Goal: Communication & Community: Connect with others

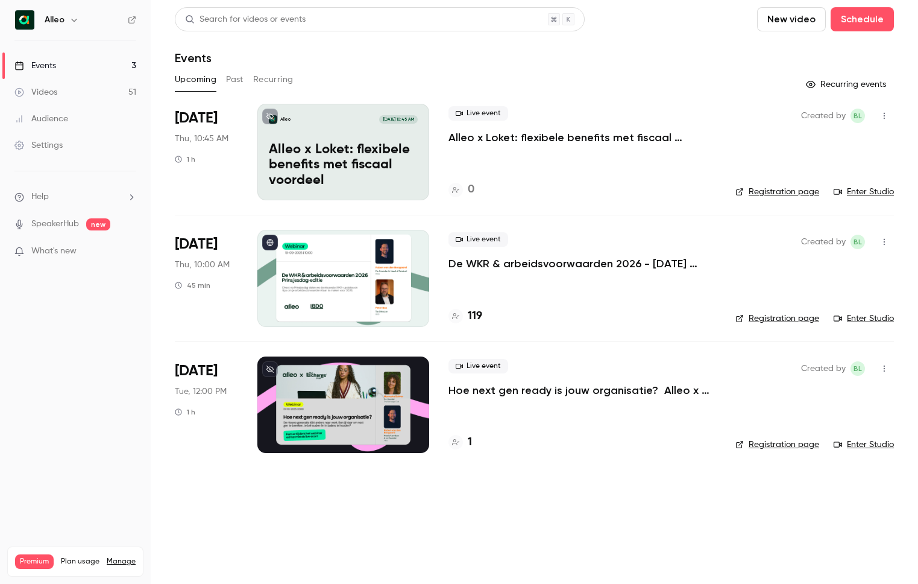
click at [72, 21] on icon "button" at bounding box center [74, 20] width 10 height 10
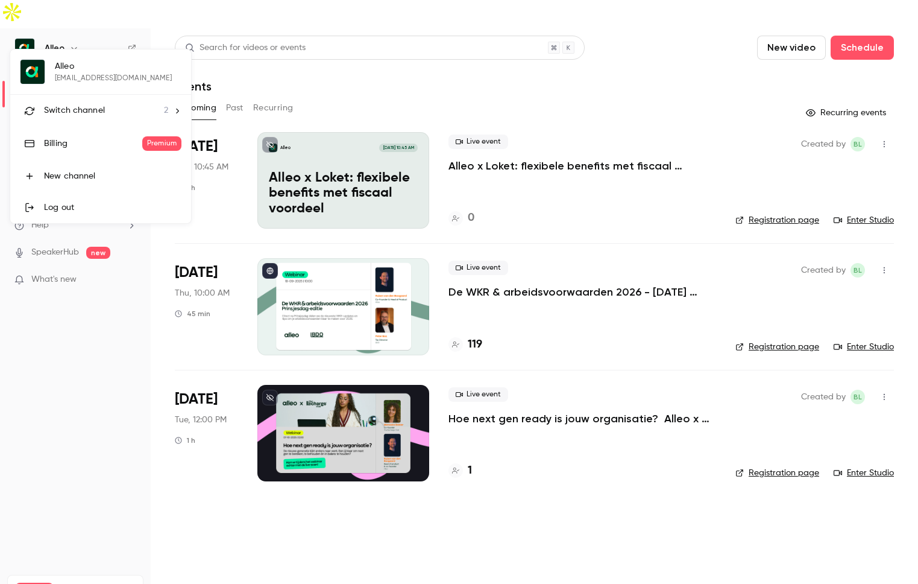
click at [67, 104] on span "Switch channel" at bounding box center [74, 110] width 61 height 13
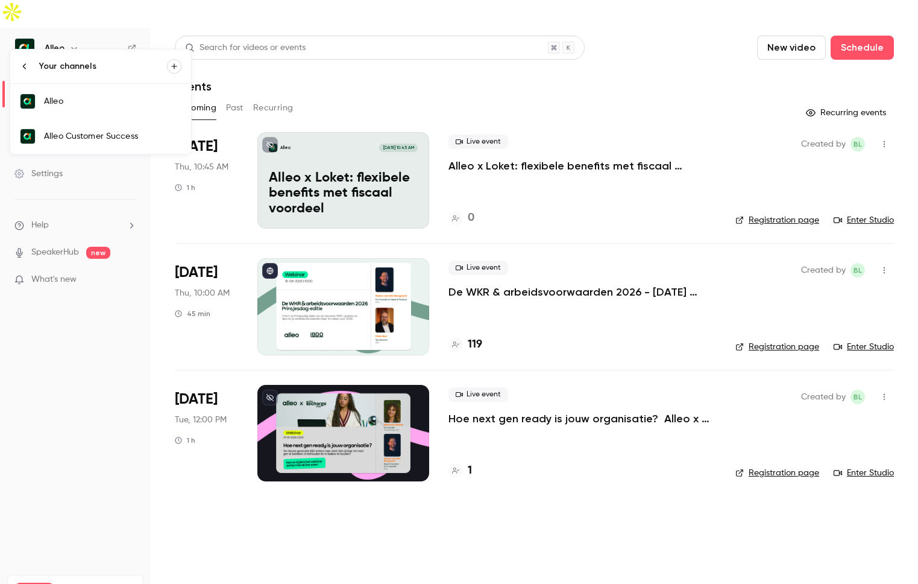
click at [75, 140] on div "Alleo Customer Success" at bounding box center [112, 136] width 137 height 12
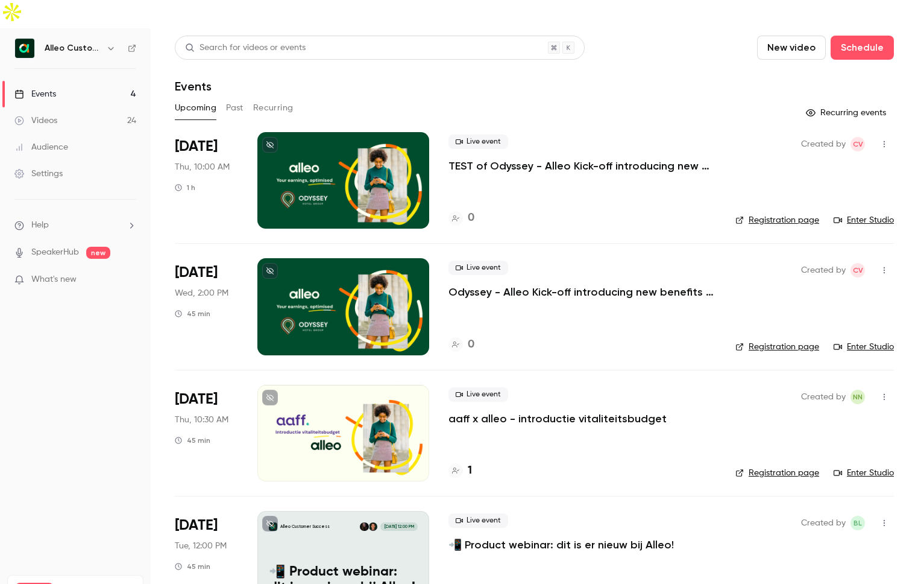
click at [861, 214] on link "Enter Studio" at bounding box center [864, 220] width 60 height 12
click at [886, 140] on icon "button" at bounding box center [885, 144] width 10 height 8
drag, startPoint x: 835, startPoint y: 157, endPoint x: 808, endPoint y: 184, distance: 38.4
click at [808, 184] on ul "Share Invite to Studio Duplicate Delete" at bounding box center [828, 193] width 130 height 125
click at [808, 184] on li "Invite to Studio" at bounding box center [828, 177] width 130 height 31
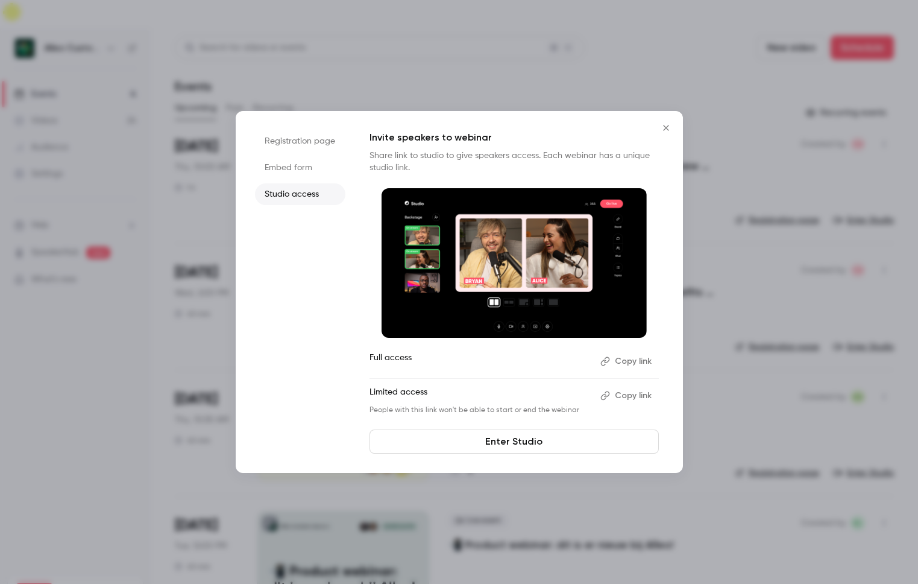
click at [613, 388] on button "Copy link" at bounding box center [627, 395] width 63 height 19
